Goal: Find specific page/section: Find specific page/section

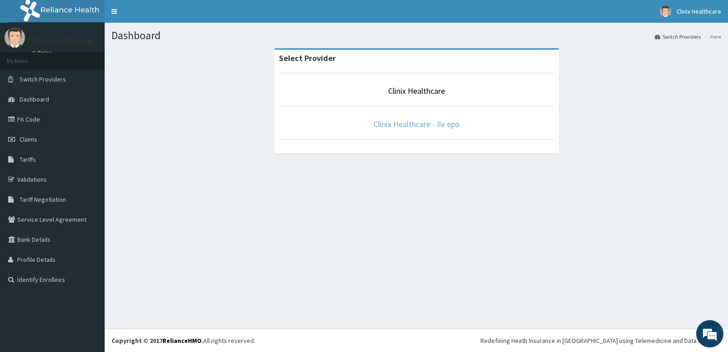
click at [453, 126] on link "Clinix Healthcare - Ile epo" at bounding box center [417, 124] width 86 height 10
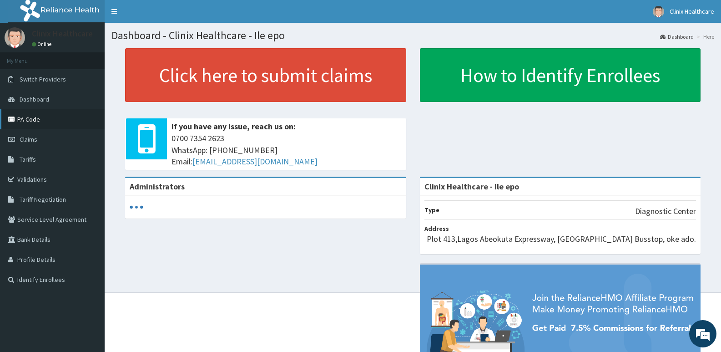
click at [33, 116] on link "PA Code" at bounding box center [52, 119] width 105 height 20
